Goal: Transaction & Acquisition: Purchase product/service

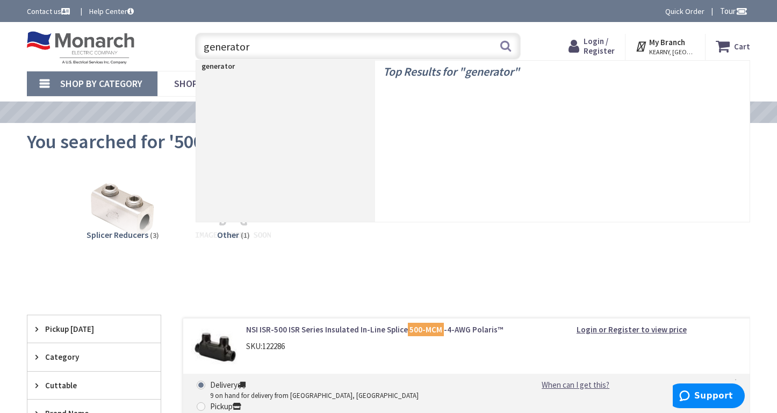
type input "generators"
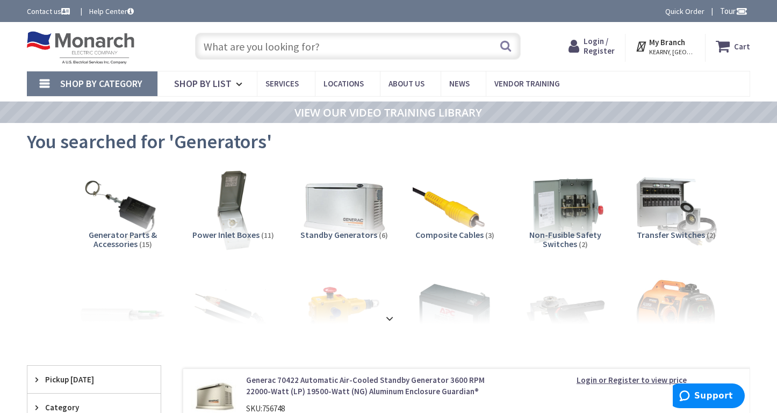
click at [267, 48] on input "text" at bounding box center [358, 46] width 326 height 27
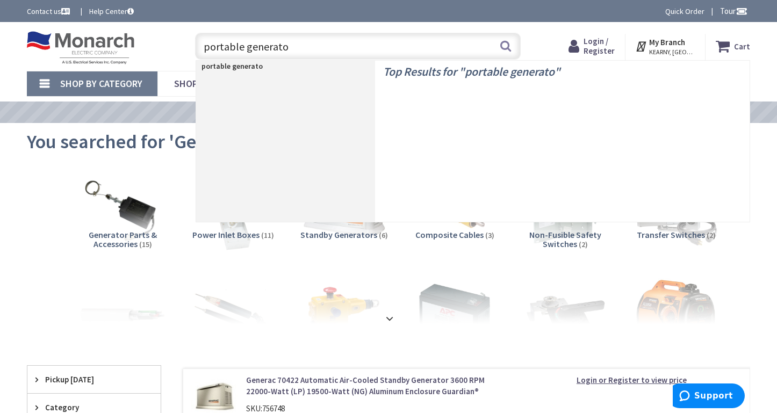
type input "portable generator"
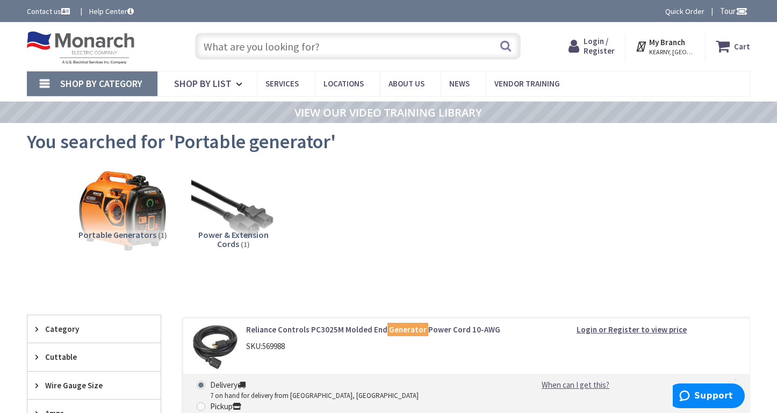
click at [116, 218] on img at bounding box center [122, 209] width 92 height 92
